Goal: Transaction & Acquisition: Purchase product/service

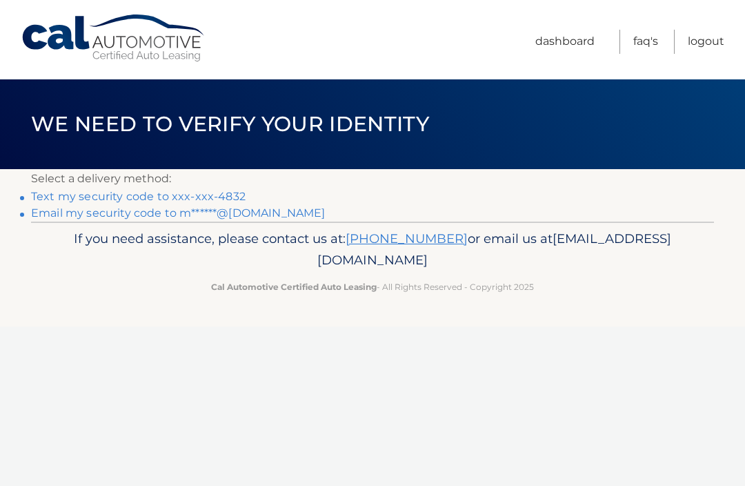
click at [219, 198] on link "Text my security code to xxx-xxx-4832" at bounding box center [138, 196] width 214 height 13
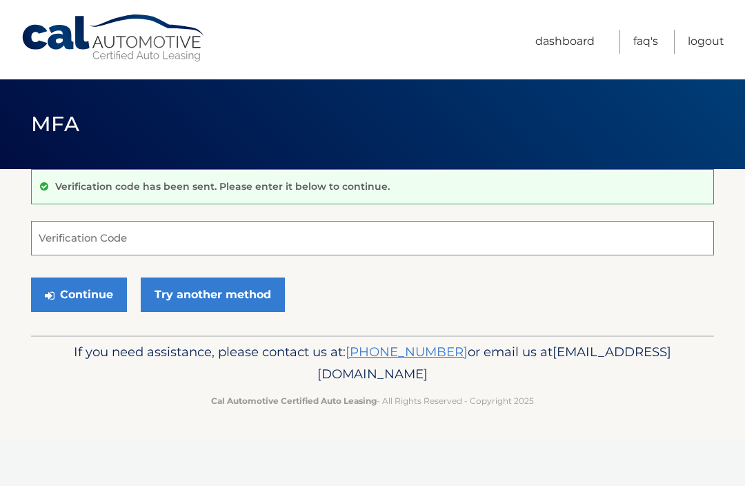
click at [144, 235] on input "Verification Code" at bounding box center [372, 238] width 683 height 34
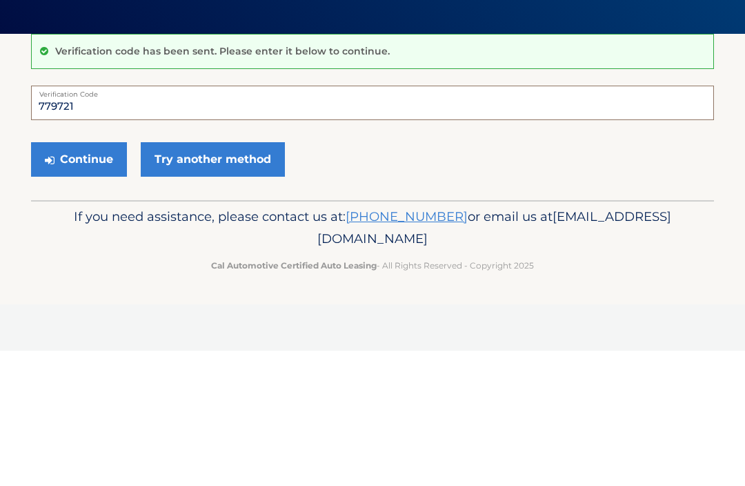
type input "779721"
click at [83, 277] on button "Continue" at bounding box center [79, 294] width 96 height 34
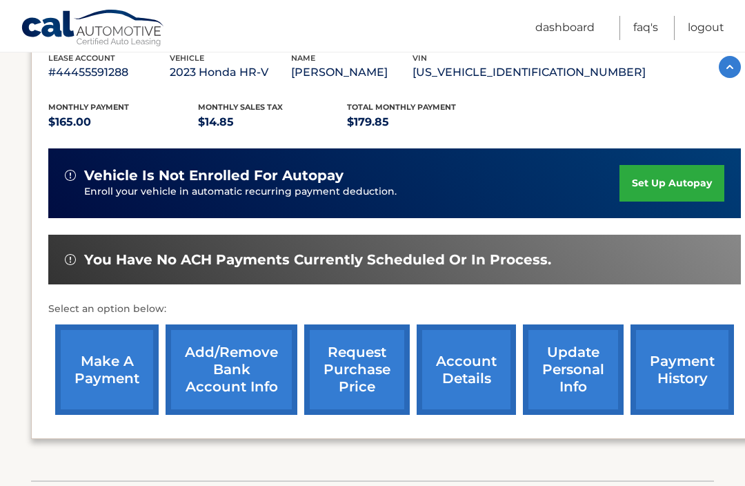
scroll to position [255, 0]
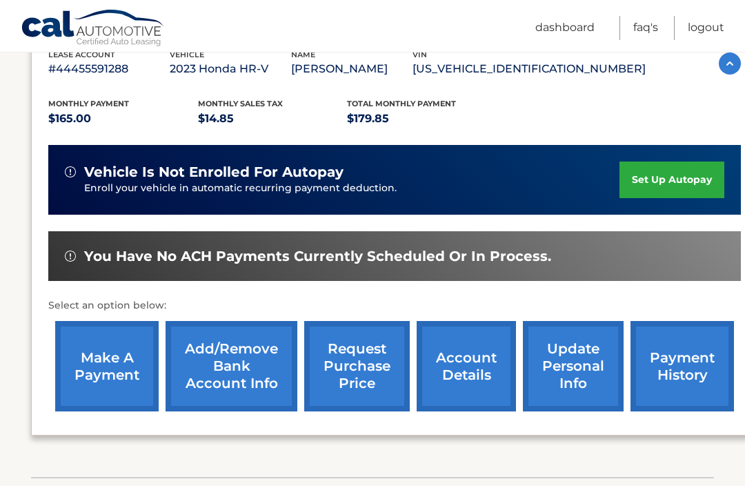
click at [114, 375] on link "make a payment" at bounding box center [106, 366] width 103 height 90
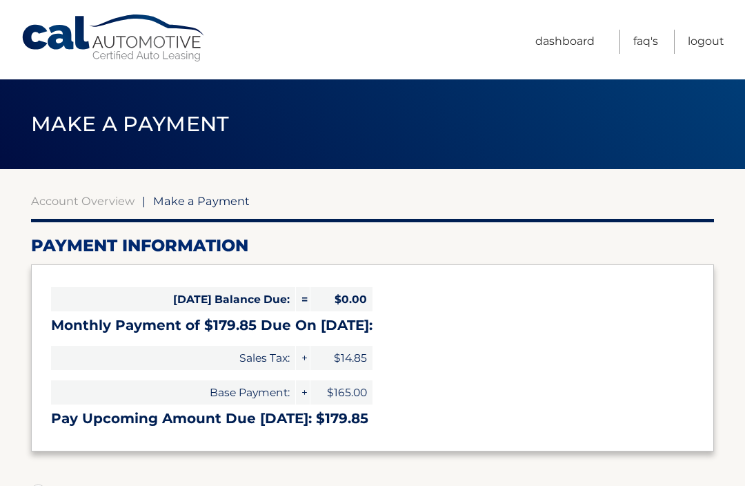
select select "MTIxMGVkYTMtZWFiOC00NDc1LTkxZDgtYzc0MmNmYmFiN2Nm"
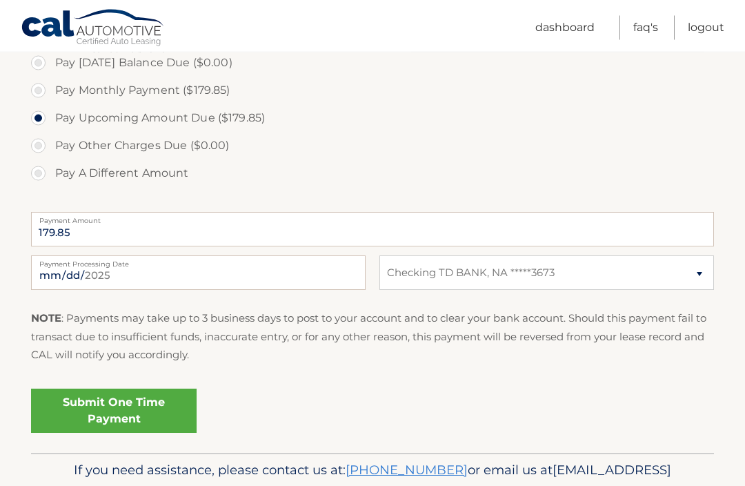
scroll to position [428, 0]
click at [111, 403] on link "Submit One Time Payment" at bounding box center [114, 410] width 166 height 44
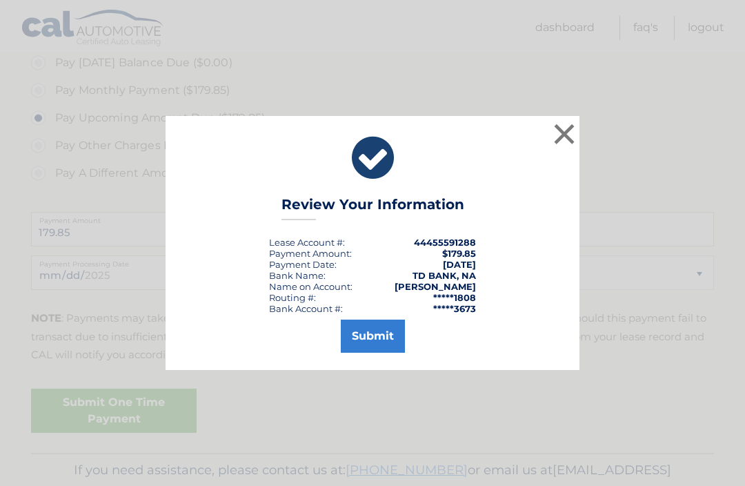
click at [370, 352] on button "Submit" at bounding box center [373, 335] width 64 height 33
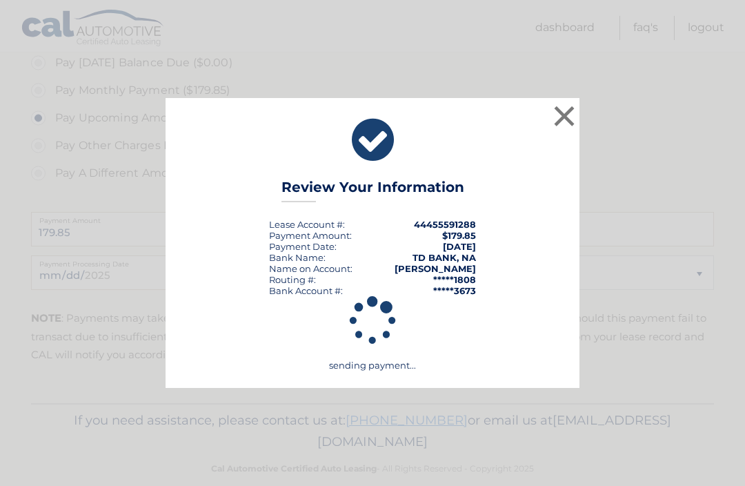
scroll to position [401, 0]
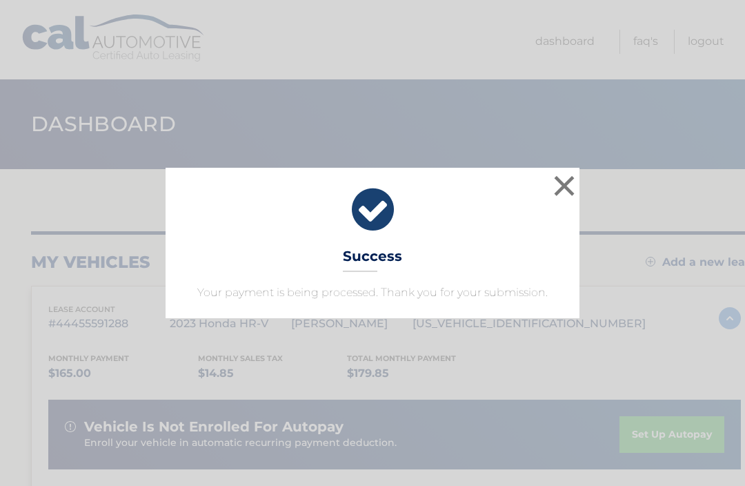
click at [563, 187] on button "×" at bounding box center [564, 186] width 28 height 28
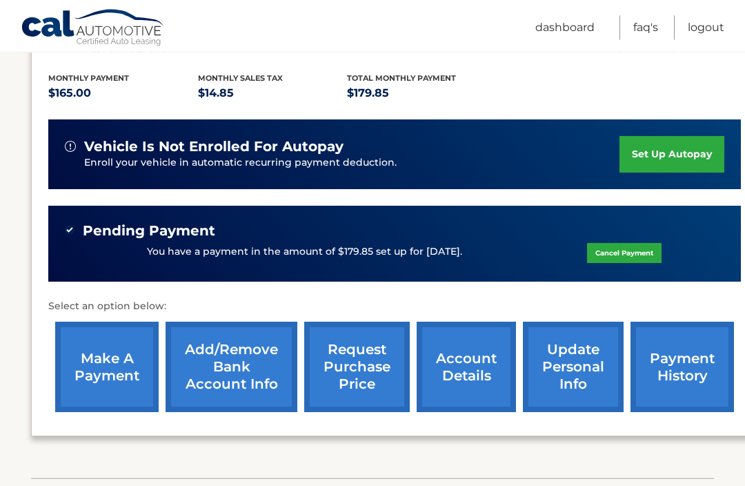
scroll to position [280, 0]
click at [667, 355] on link "payment history" at bounding box center [681, 366] width 103 height 90
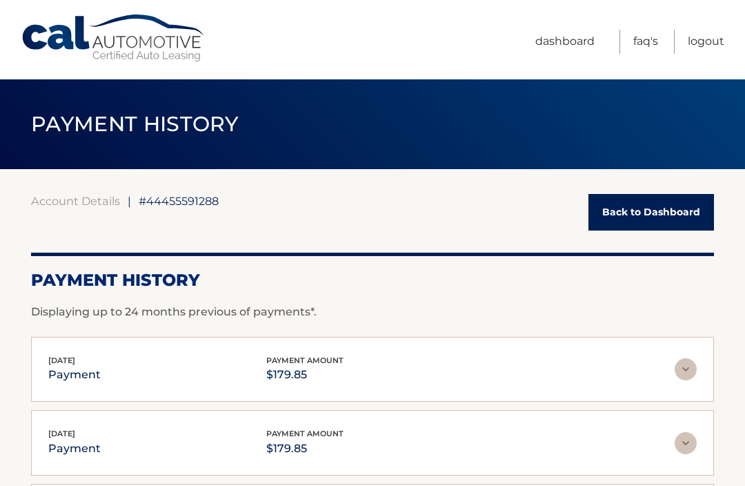
click at [704, 43] on link "Logout" at bounding box center [706, 42] width 37 height 24
